Goal: Information Seeking & Learning: Learn about a topic

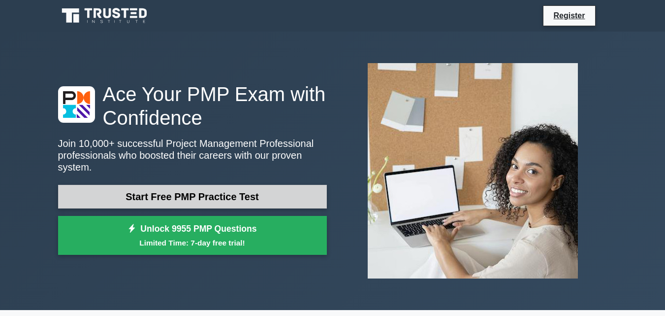
click at [211, 185] on link "Start Free PMP Practice Test" at bounding box center [192, 197] width 269 height 24
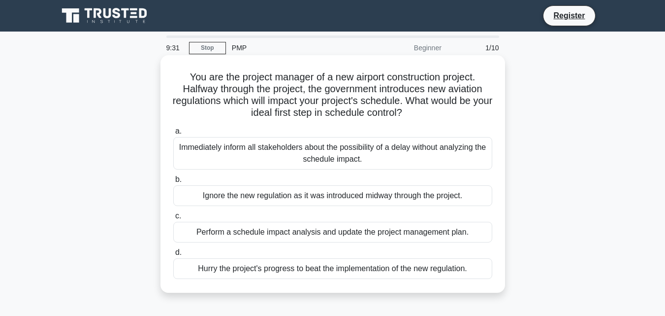
click at [243, 229] on div "Perform a schedule impact analysis and update the project management plan." at bounding box center [332, 232] width 319 height 21
click at [173, 219] on input "c. Perform a schedule impact analysis and update the project management plan." at bounding box center [173, 216] width 0 height 6
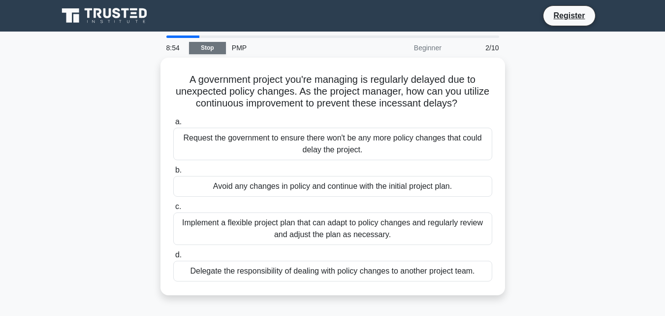
click at [220, 50] on link "Stop" at bounding box center [207, 48] width 37 height 12
